Goal: Information Seeking & Learning: Check status

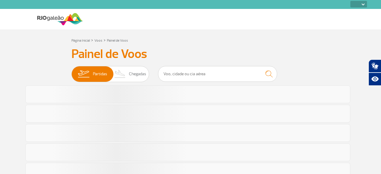
select select
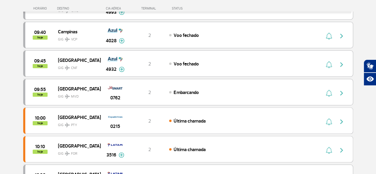
scroll to position [167, 0]
click at [341, 92] on img "button" at bounding box center [341, 92] width 7 height 7
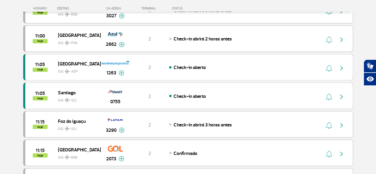
scroll to position [478, 0]
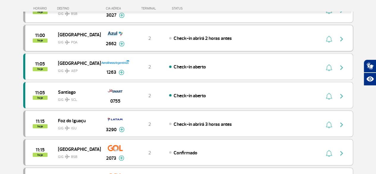
click at [121, 41] on img at bounding box center [122, 43] width 6 height 5
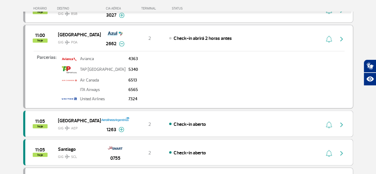
click at [121, 41] on img at bounding box center [122, 43] width 6 height 5
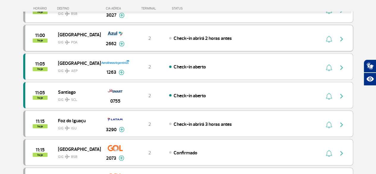
click at [343, 35] on img "button" at bounding box center [341, 38] width 7 height 7
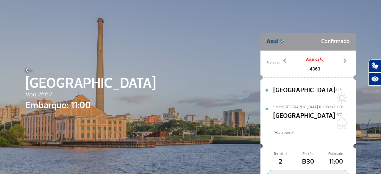
click at [26, 70] on img at bounding box center [29, 69] width 8 height 5
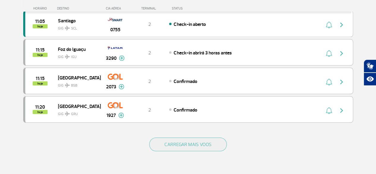
scroll to position [624, 0]
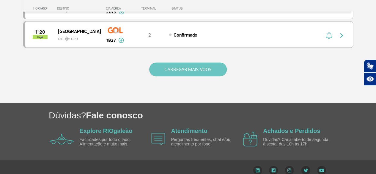
click at [191, 65] on button "CARREGAR MAIS VOOS" at bounding box center [188, 70] width 78 height 14
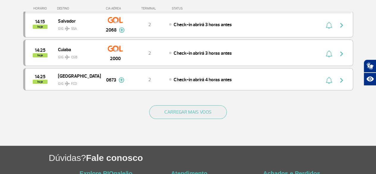
scroll to position [1149, 0]
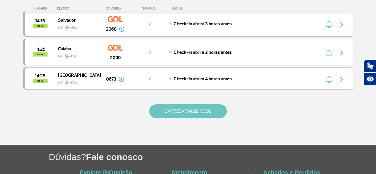
click at [196, 104] on button "CARREGAR MAIS VOOS" at bounding box center [188, 111] width 78 height 14
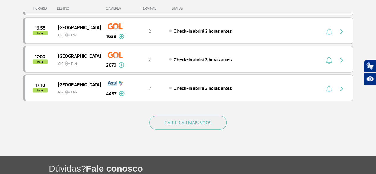
scroll to position [1715, 0]
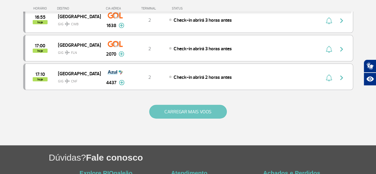
click at [188, 105] on button "CARREGAR MAIS VOOS" at bounding box center [188, 112] width 78 height 14
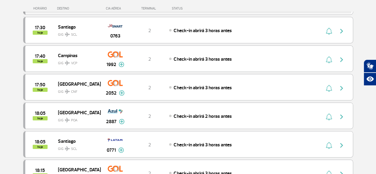
scroll to position [1876, 0]
click at [122, 119] on img at bounding box center [122, 121] width 6 height 5
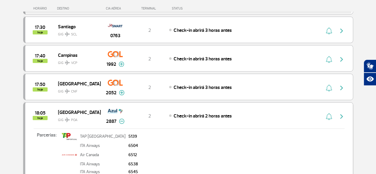
click at [122, 119] on img at bounding box center [122, 121] width 6 height 5
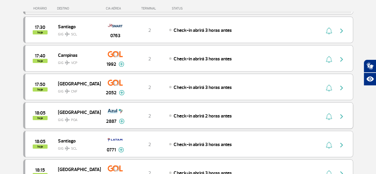
click at [343, 113] on img "button" at bounding box center [341, 116] width 7 height 7
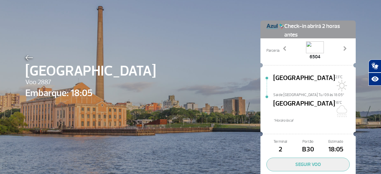
scroll to position [4, 0]
